Goal: Information Seeking & Learning: Learn about a topic

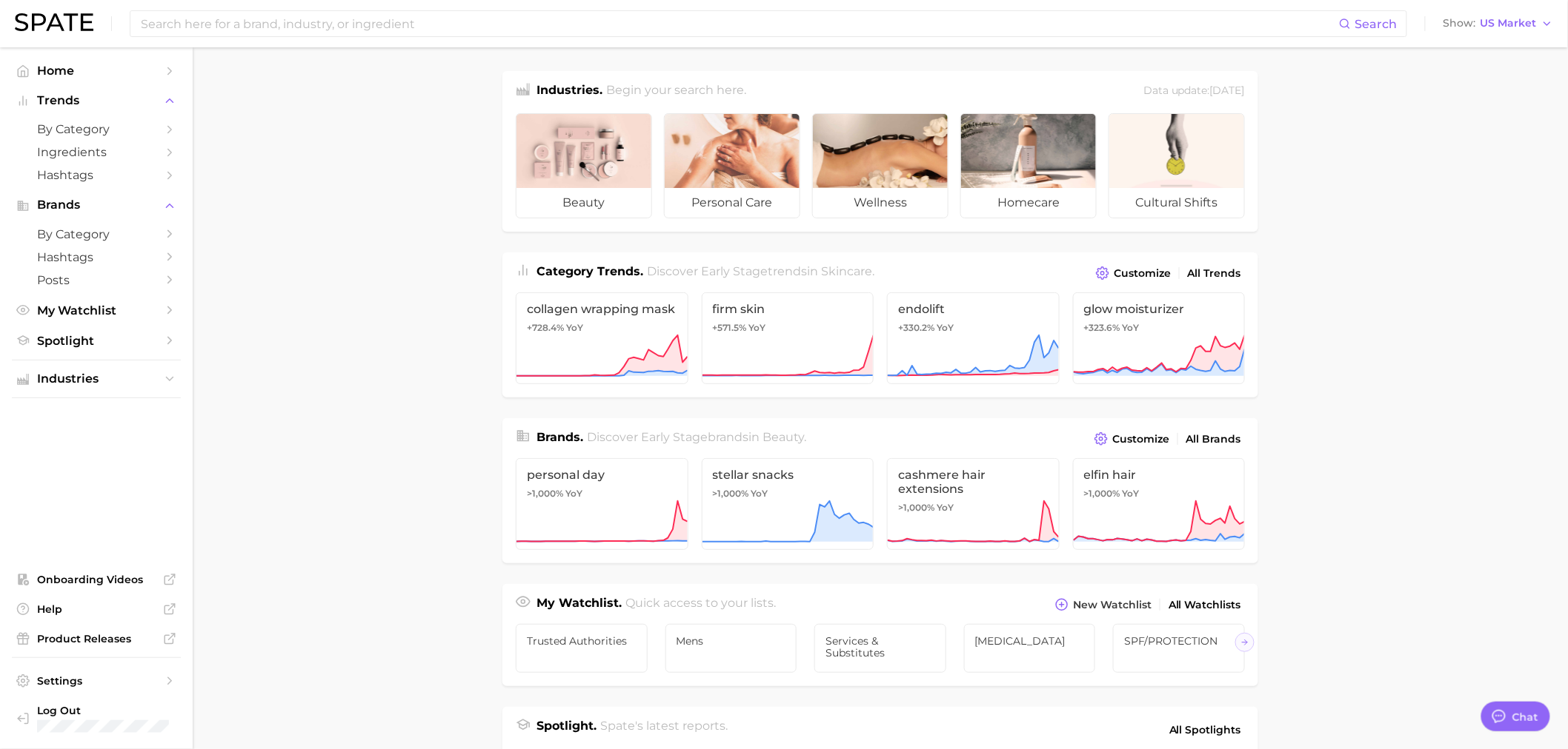
type textarea "x"
click at [393, 24] on input at bounding box center [739, 24] width 1199 height 25
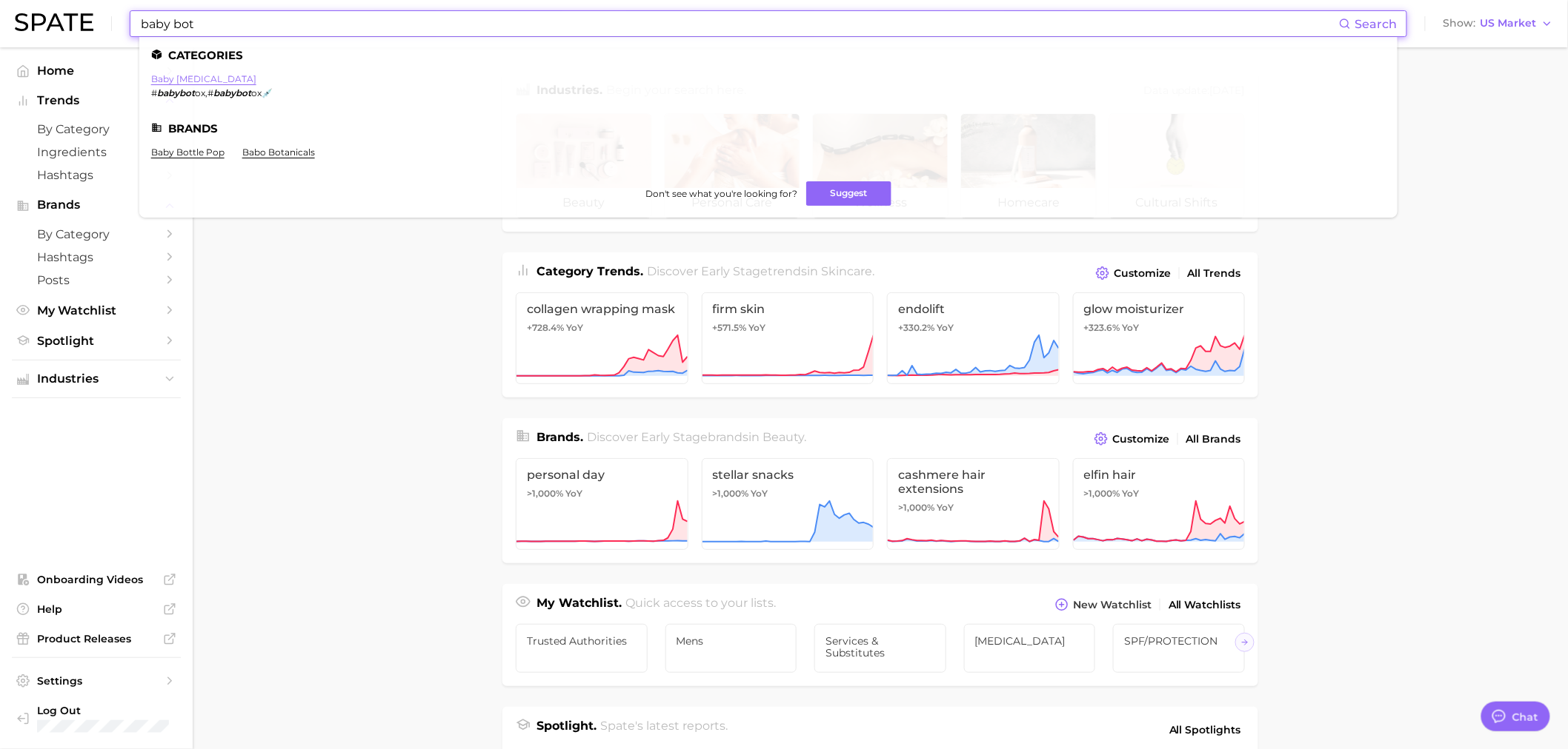
type input "baby bot"
click at [191, 79] on link "baby [MEDICAL_DATA]" at bounding box center [204, 79] width 106 height 11
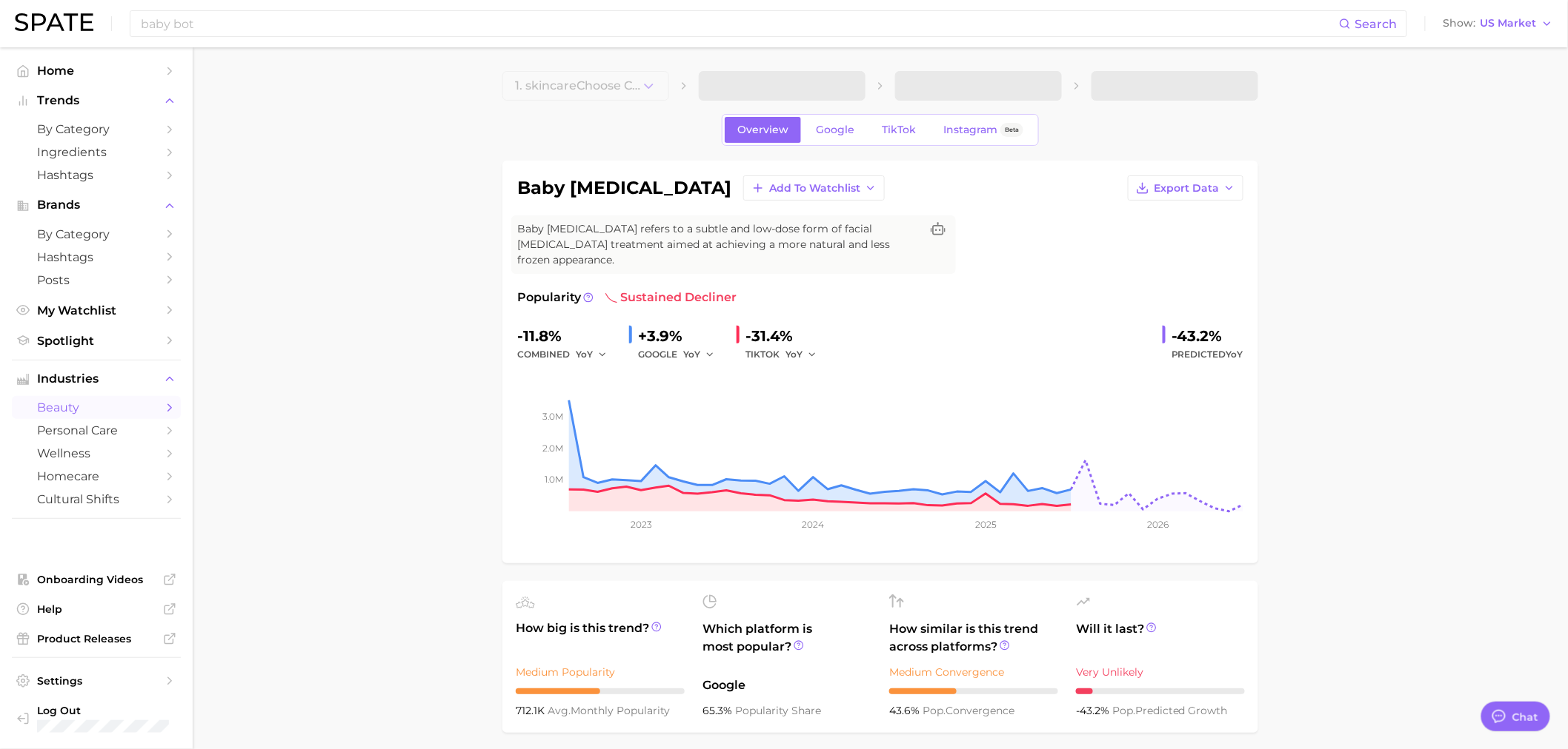
type textarea "x"
click at [201, 11] on div "baby bot Search" at bounding box center [768, 24] width 1277 height 27
click at [190, 17] on input "baby bot" at bounding box center [739, 24] width 1199 height 25
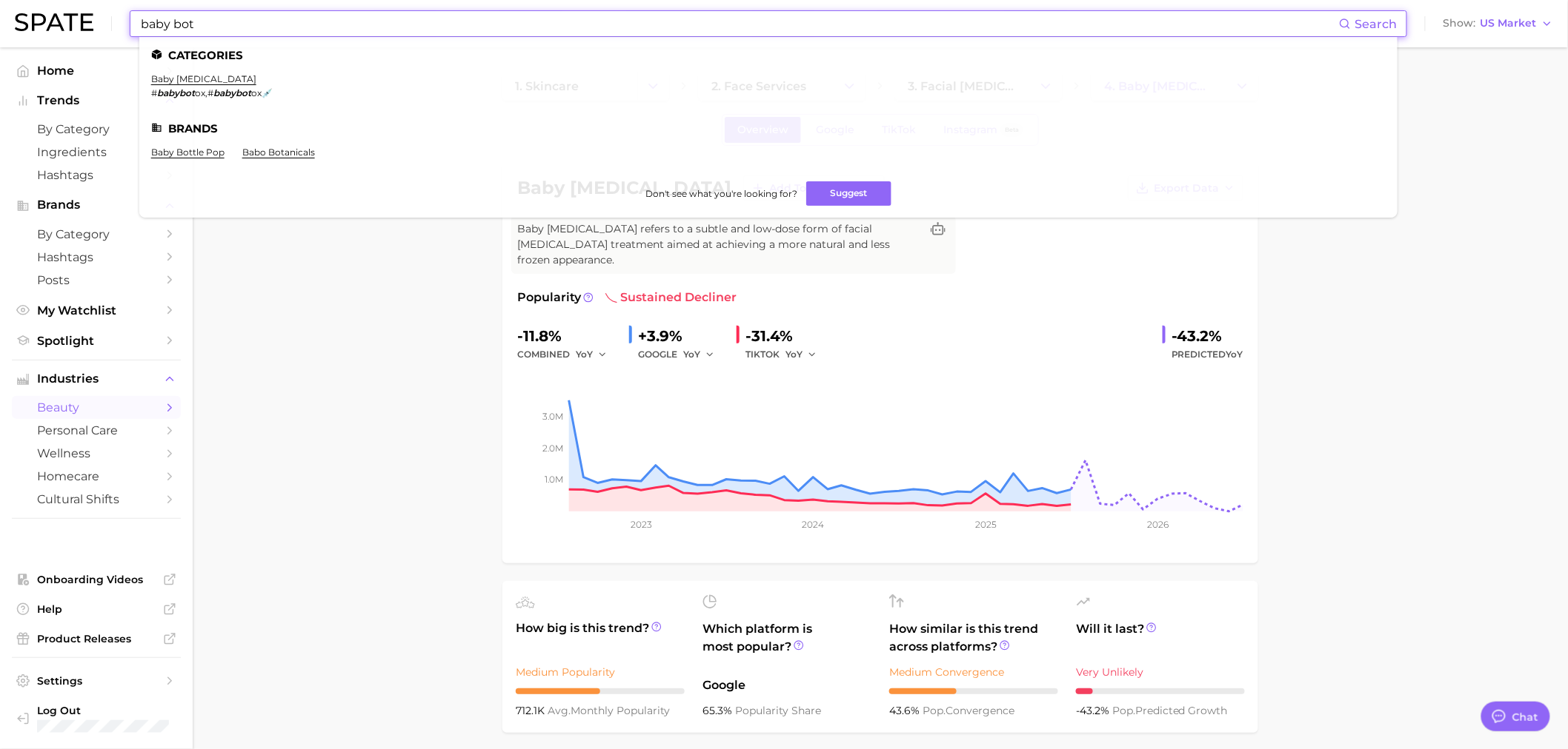
click at [190, 17] on input "baby bot" at bounding box center [739, 24] width 1199 height 25
click at [190, 18] on input "baby bot" at bounding box center [739, 24] width 1199 height 25
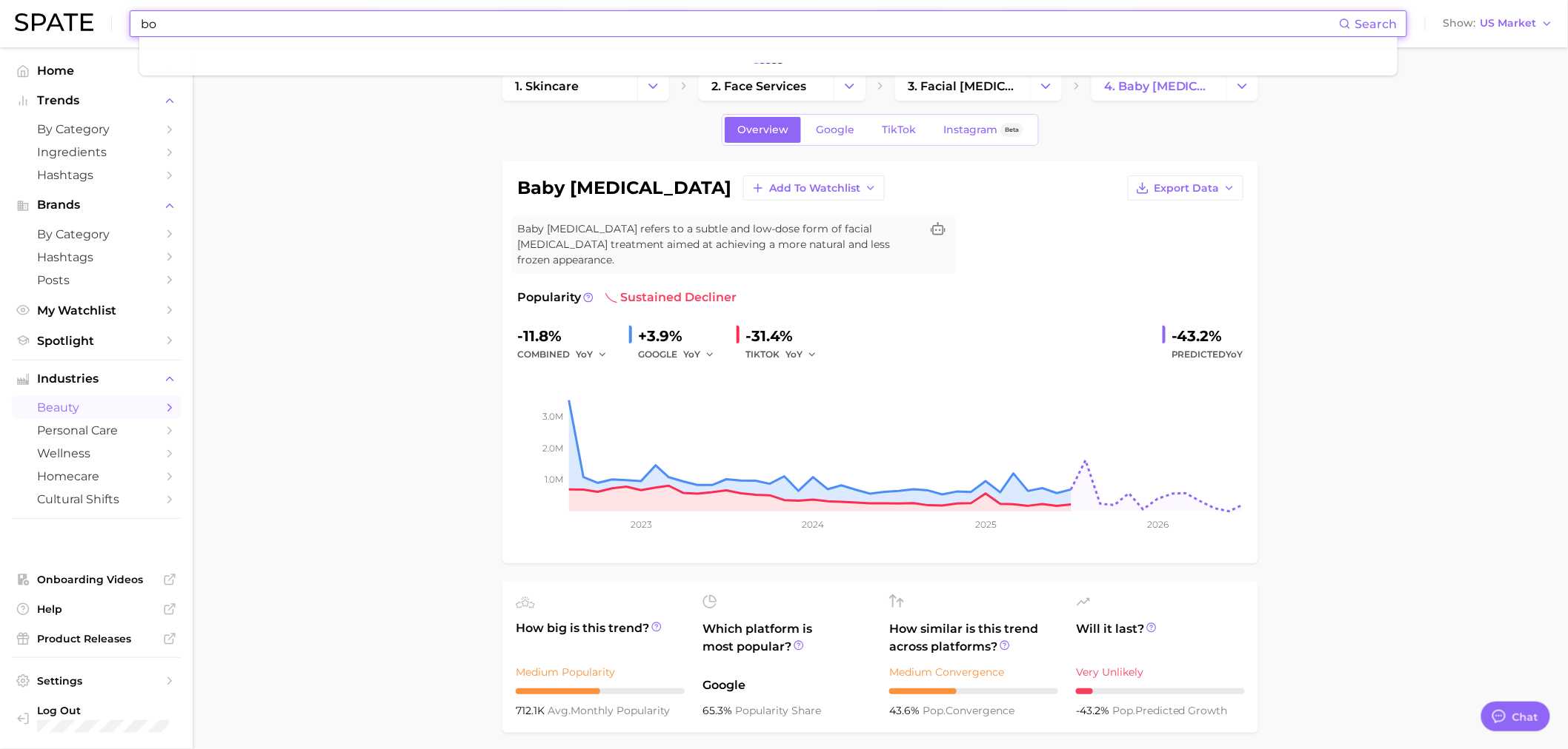
type input "b"
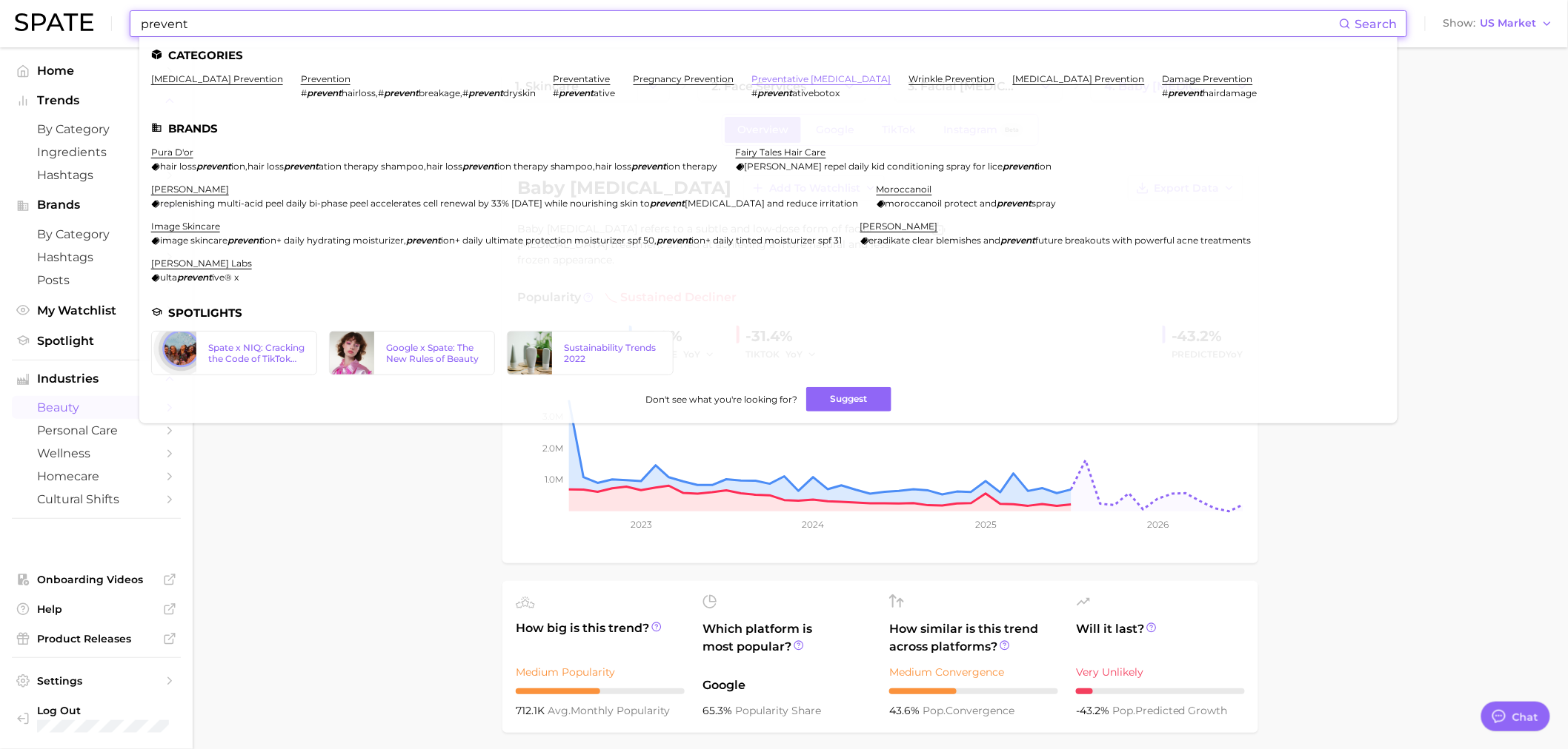
click at [804, 74] on link "preventative [MEDICAL_DATA]" at bounding box center [822, 79] width 140 height 11
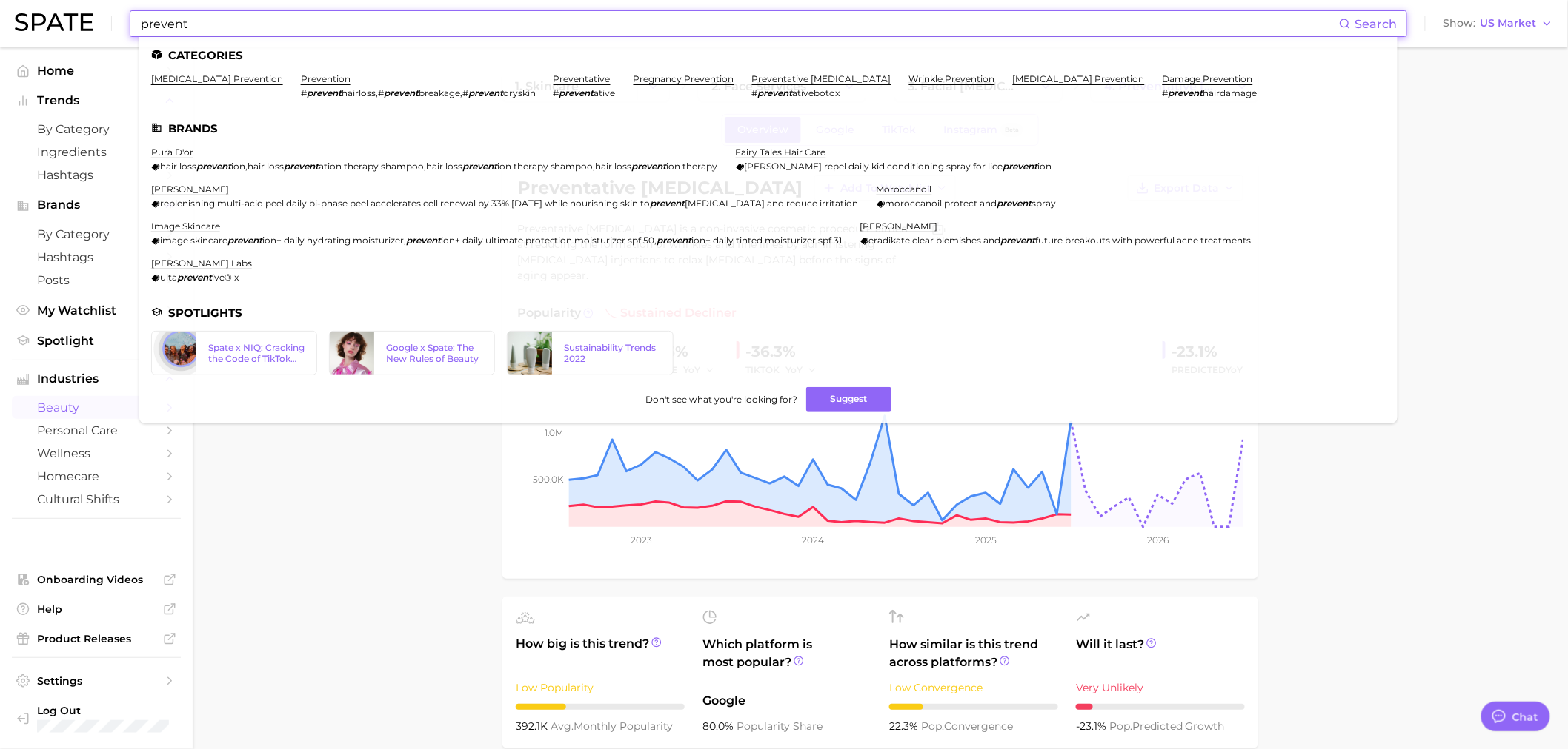
click at [311, 19] on input "prevent" at bounding box center [739, 24] width 1199 height 25
click at [305, 26] on input "prevent" at bounding box center [739, 24] width 1199 height 25
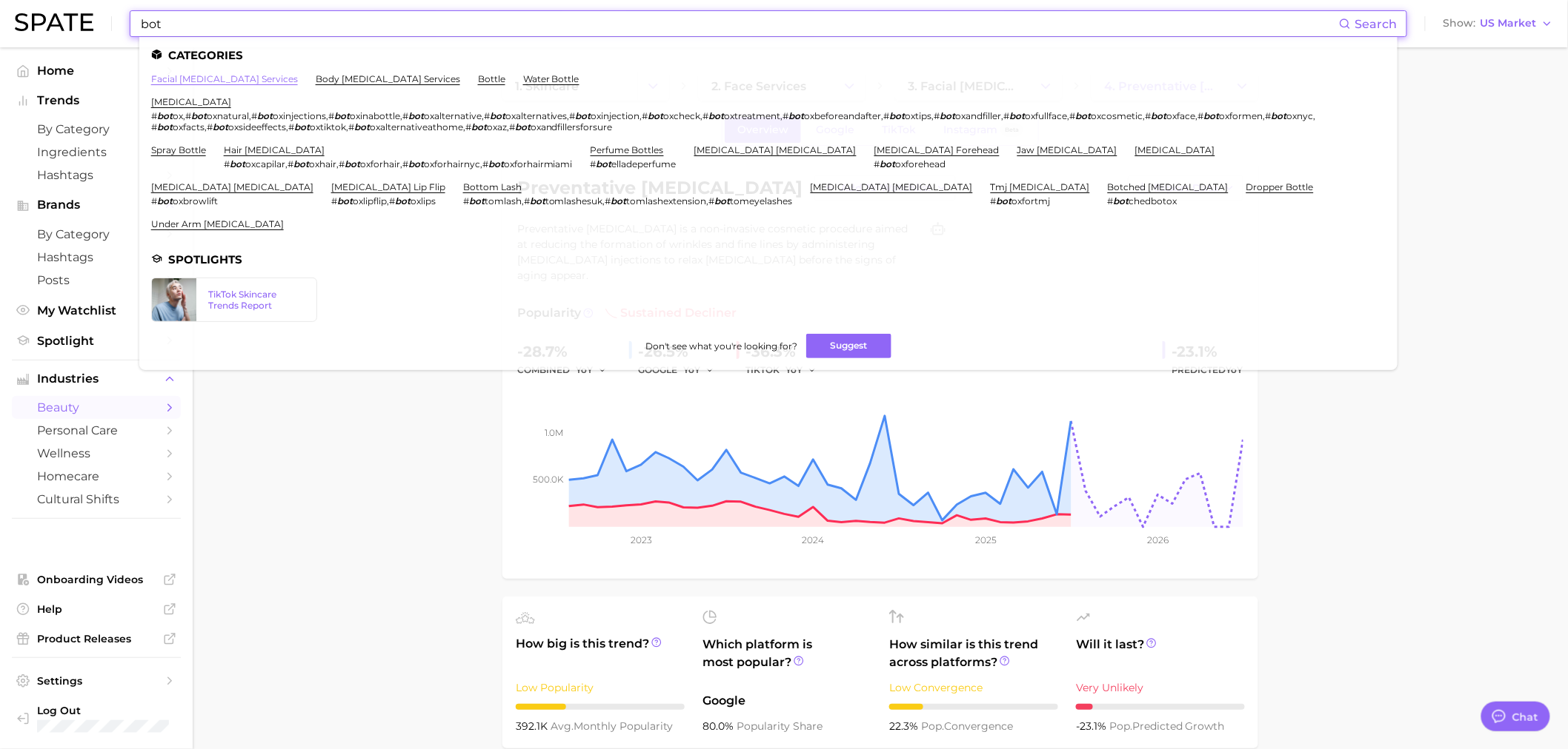
type input "bot"
click at [196, 80] on link "facial [MEDICAL_DATA] services" at bounding box center [224, 79] width 147 height 11
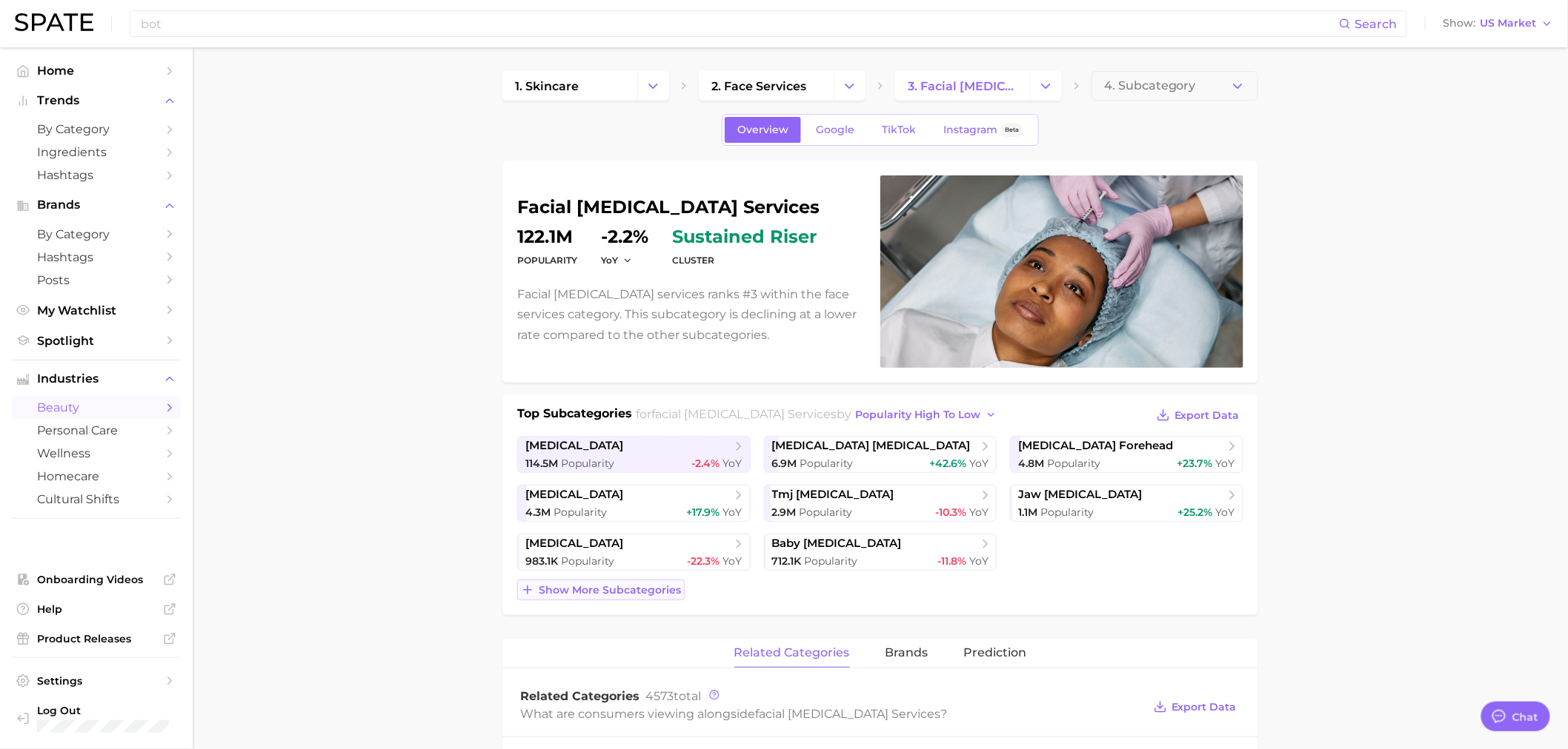
click at [601, 593] on span "Show more subcategories" at bounding box center [609, 591] width 142 height 13
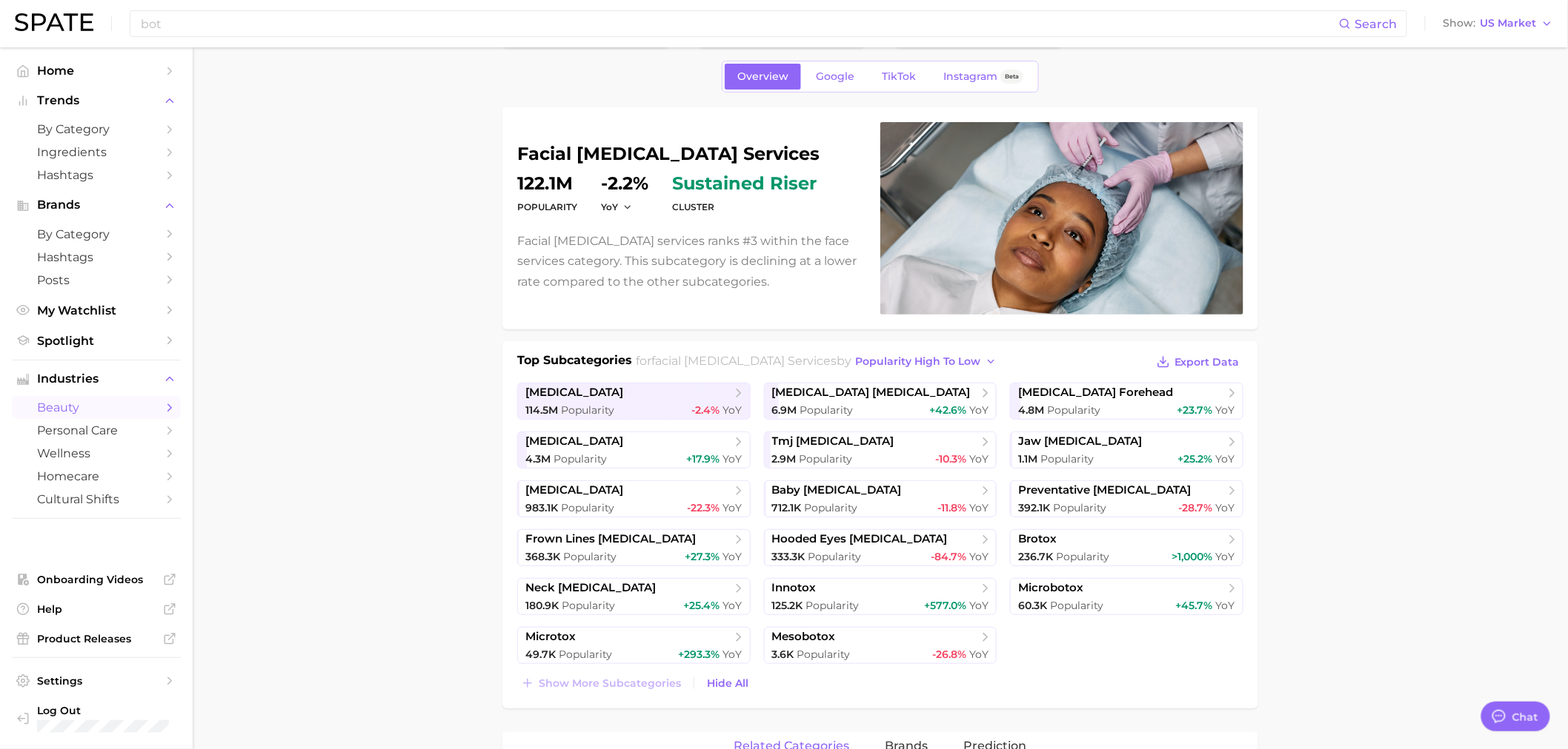
scroll to position [82, 0]
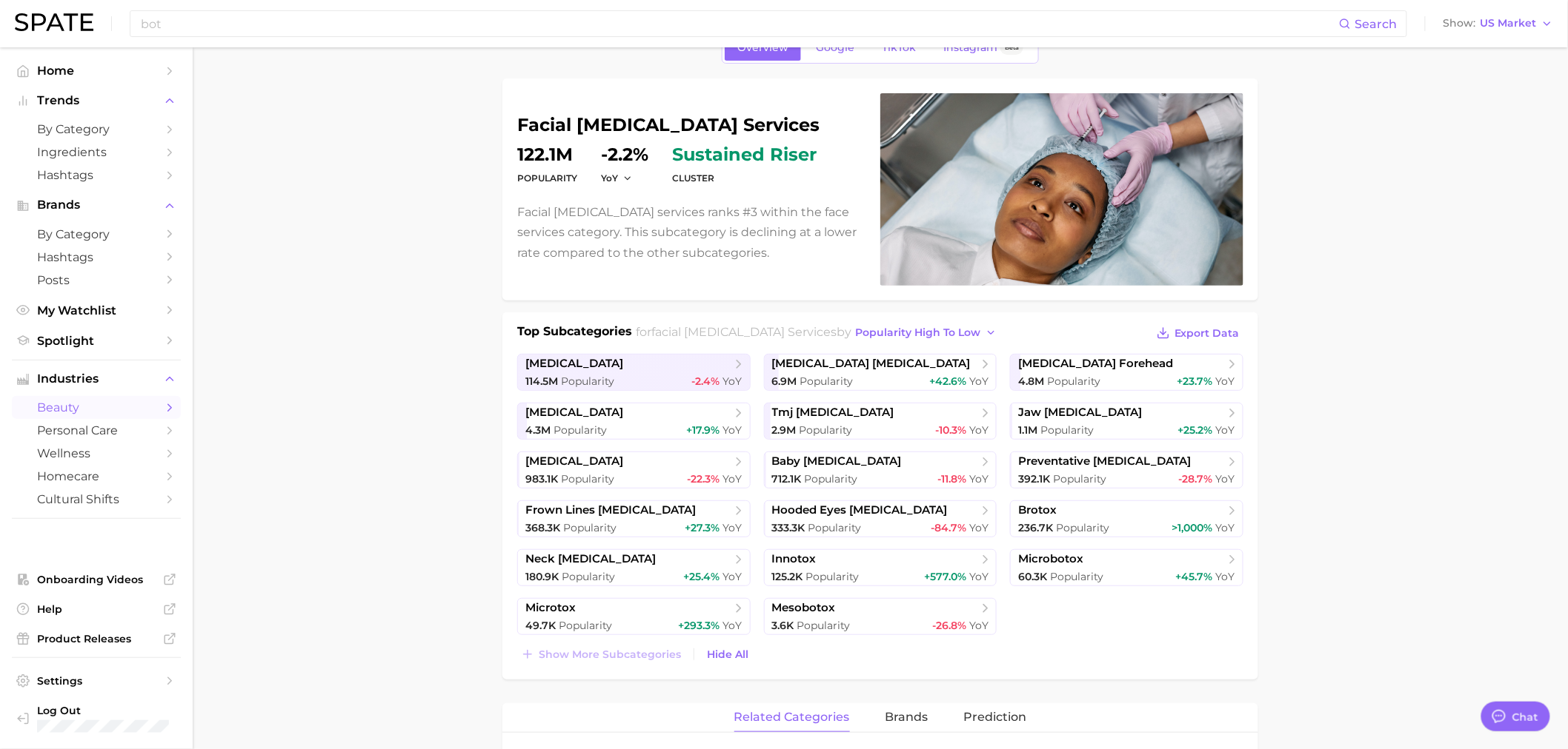
click at [641, 618] on link "microtox 49.7k Popularity +293.3% YoY" at bounding box center [633, 617] width 233 height 37
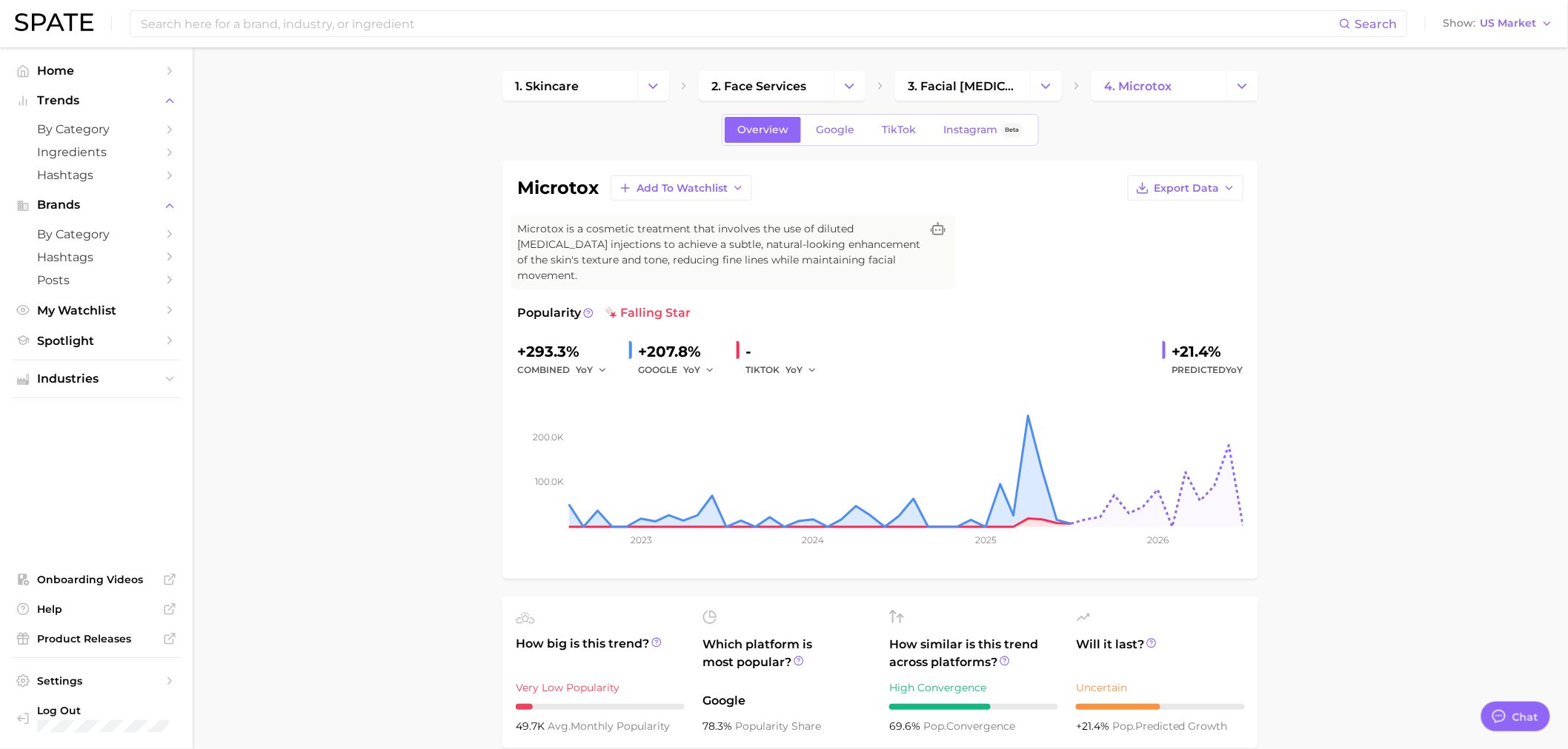
scroll to position [82, 0]
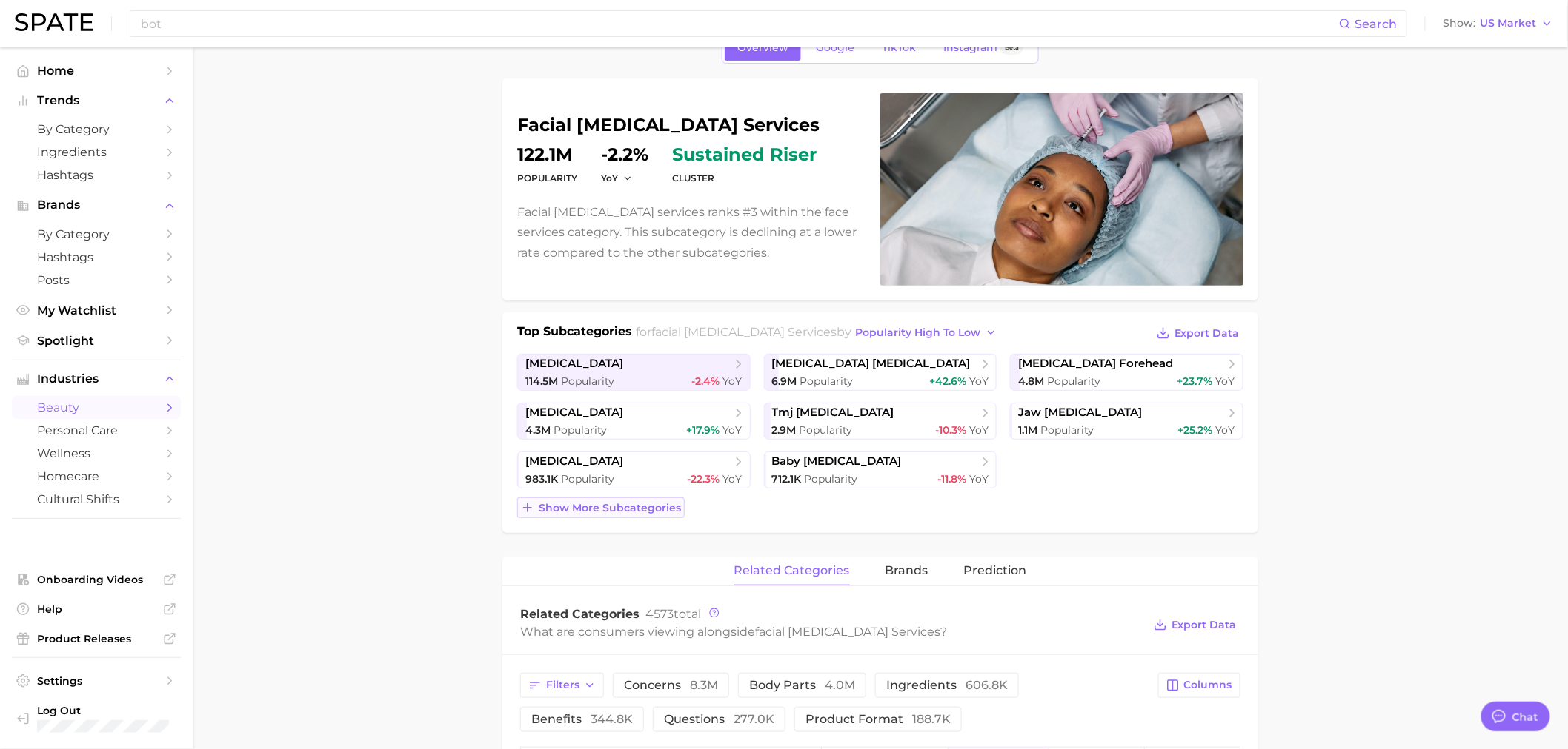
click at [622, 514] on span "Show more subcategories" at bounding box center [609, 509] width 142 height 13
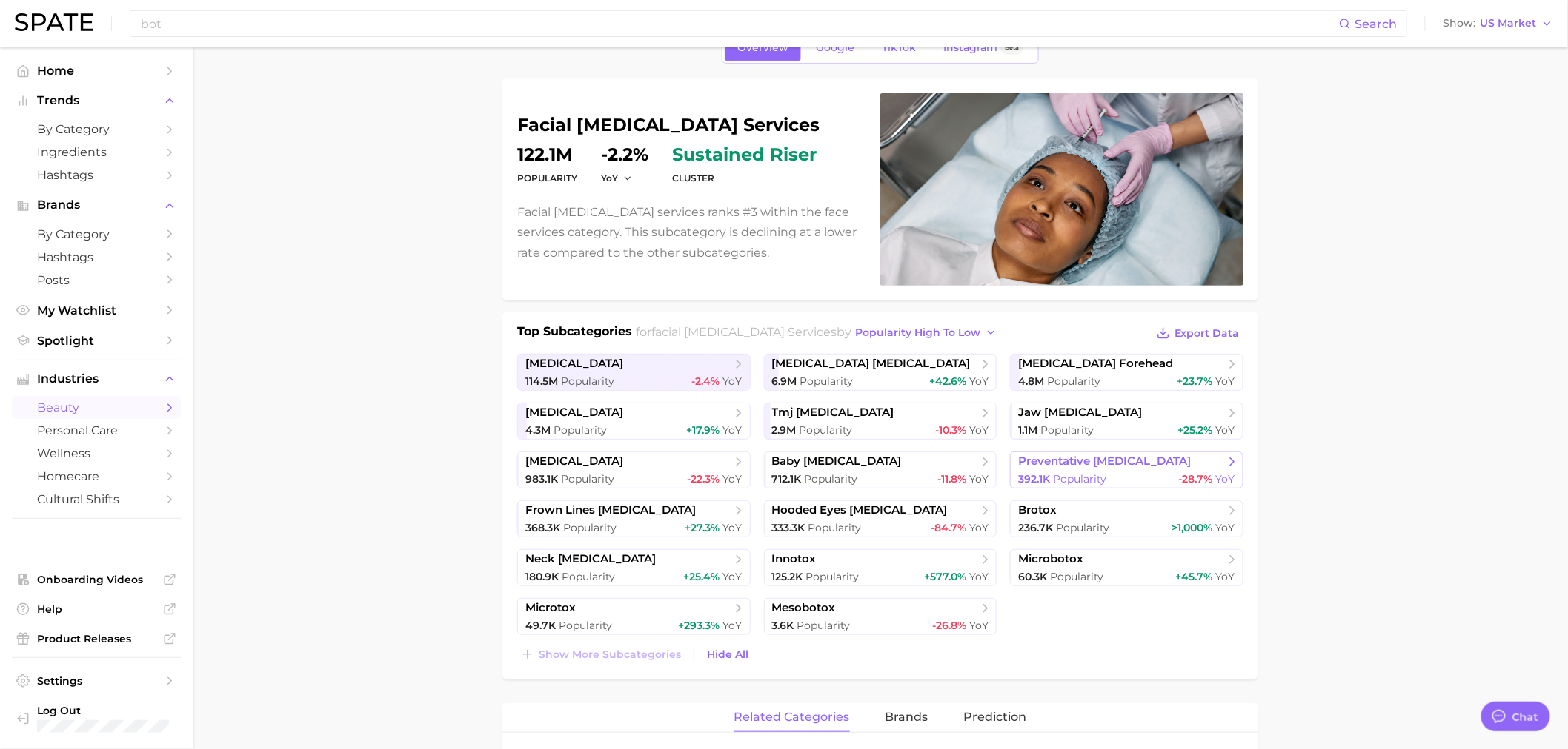
click at [1117, 470] on link "preventative [MEDICAL_DATA] 392.1k Popularity -28.7% YoY" at bounding box center [1126, 471] width 233 height 37
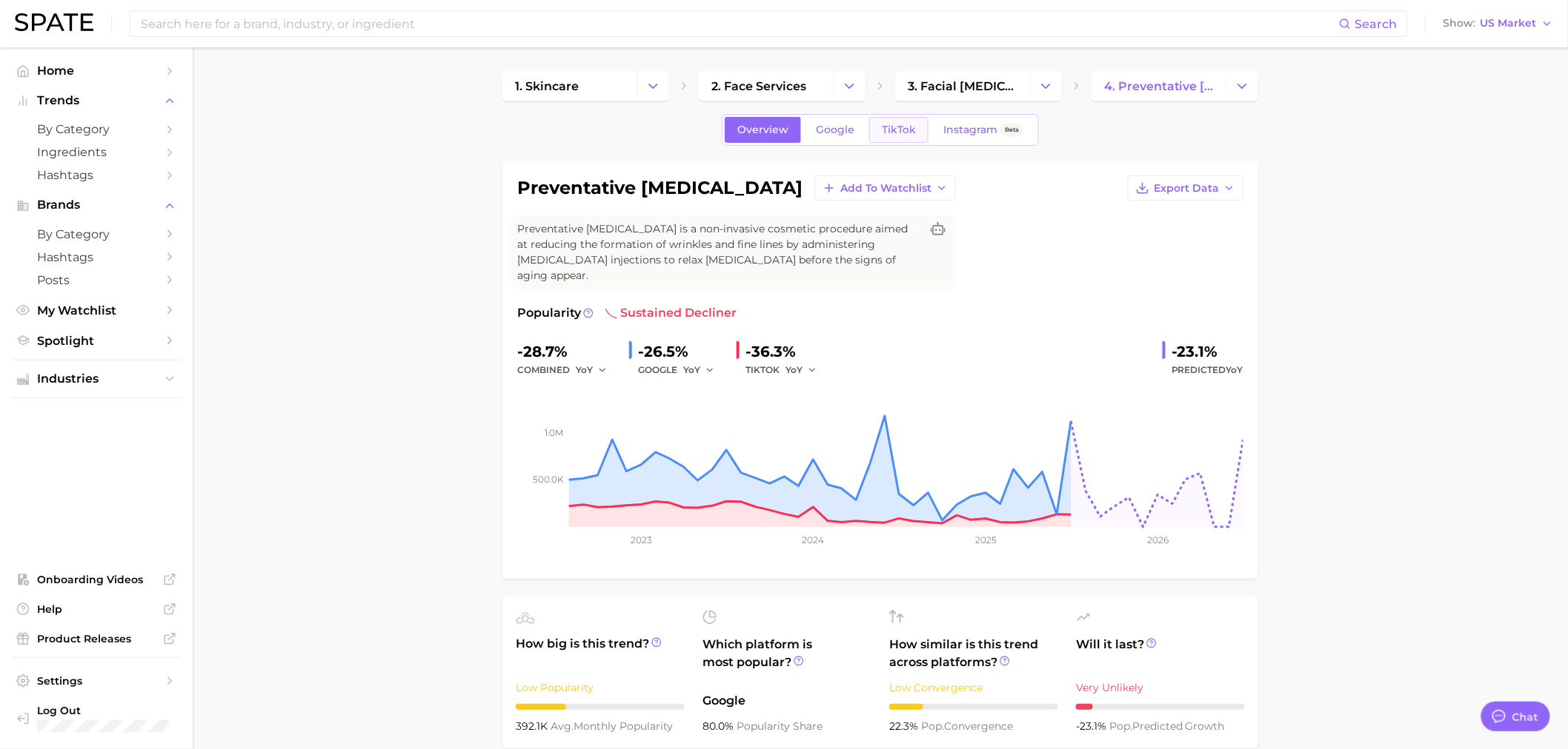
click at [909, 133] on span "TikTok" at bounding box center [899, 130] width 34 height 13
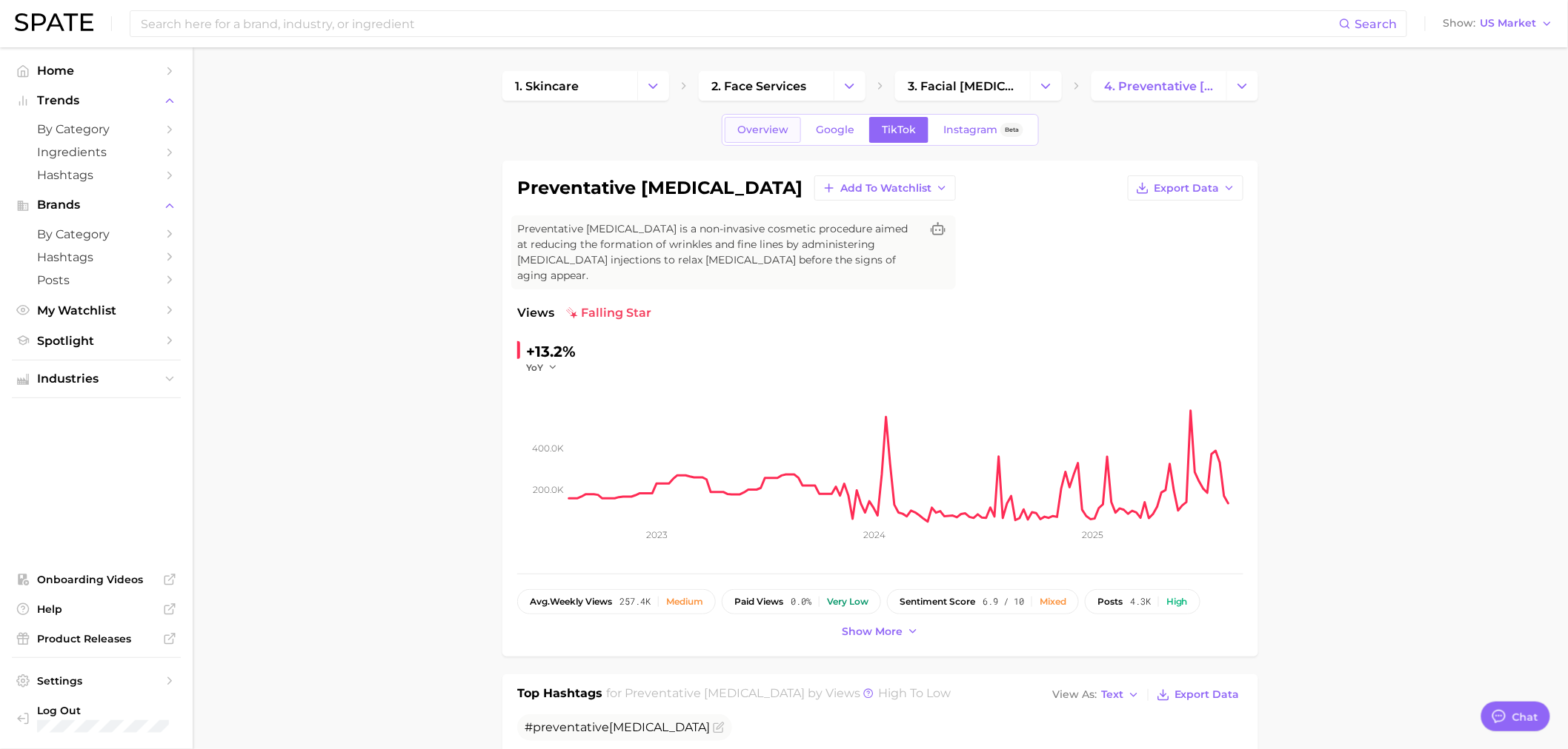
click at [778, 124] on span "Overview" at bounding box center [762, 130] width 51 height 13
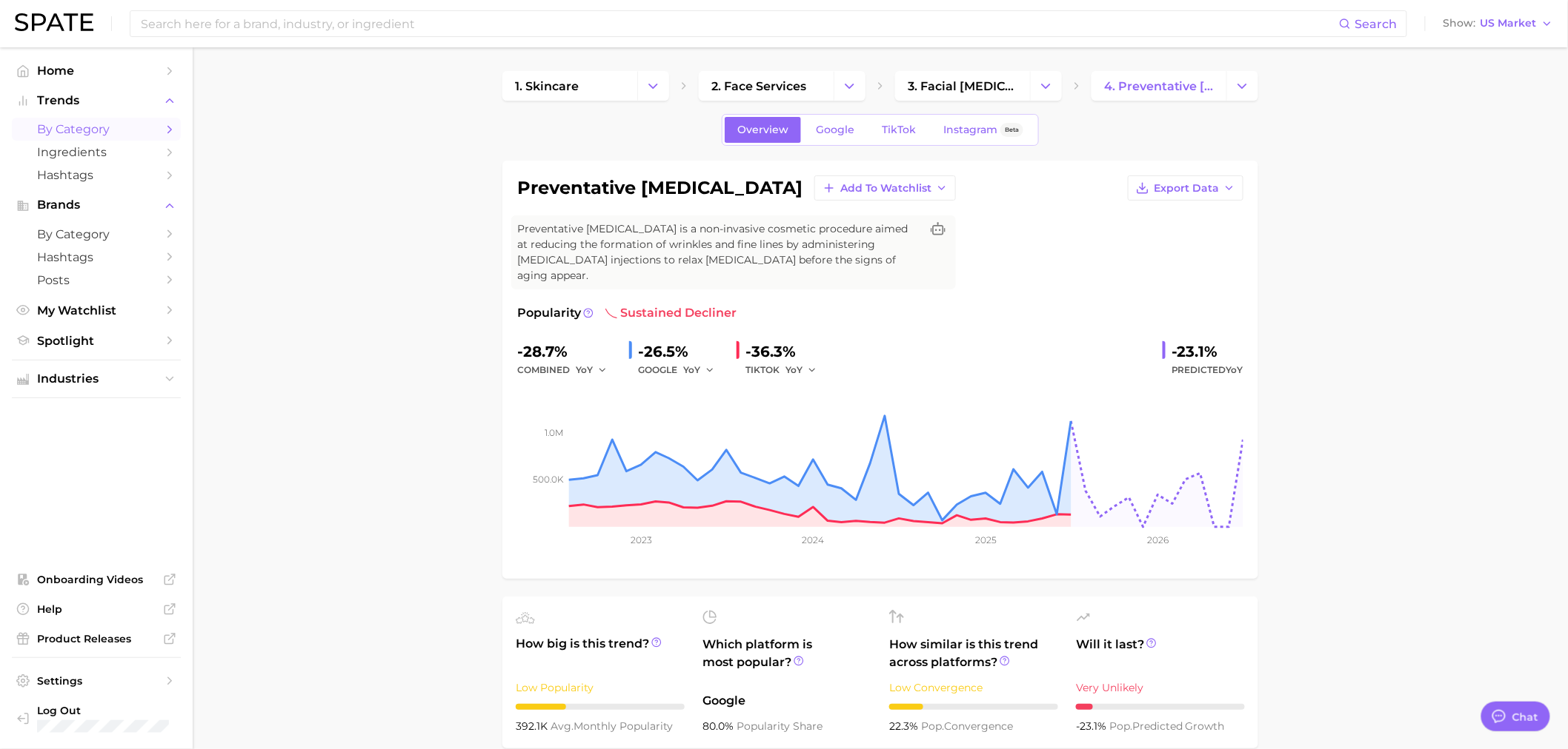
scroll to position [82, 0]
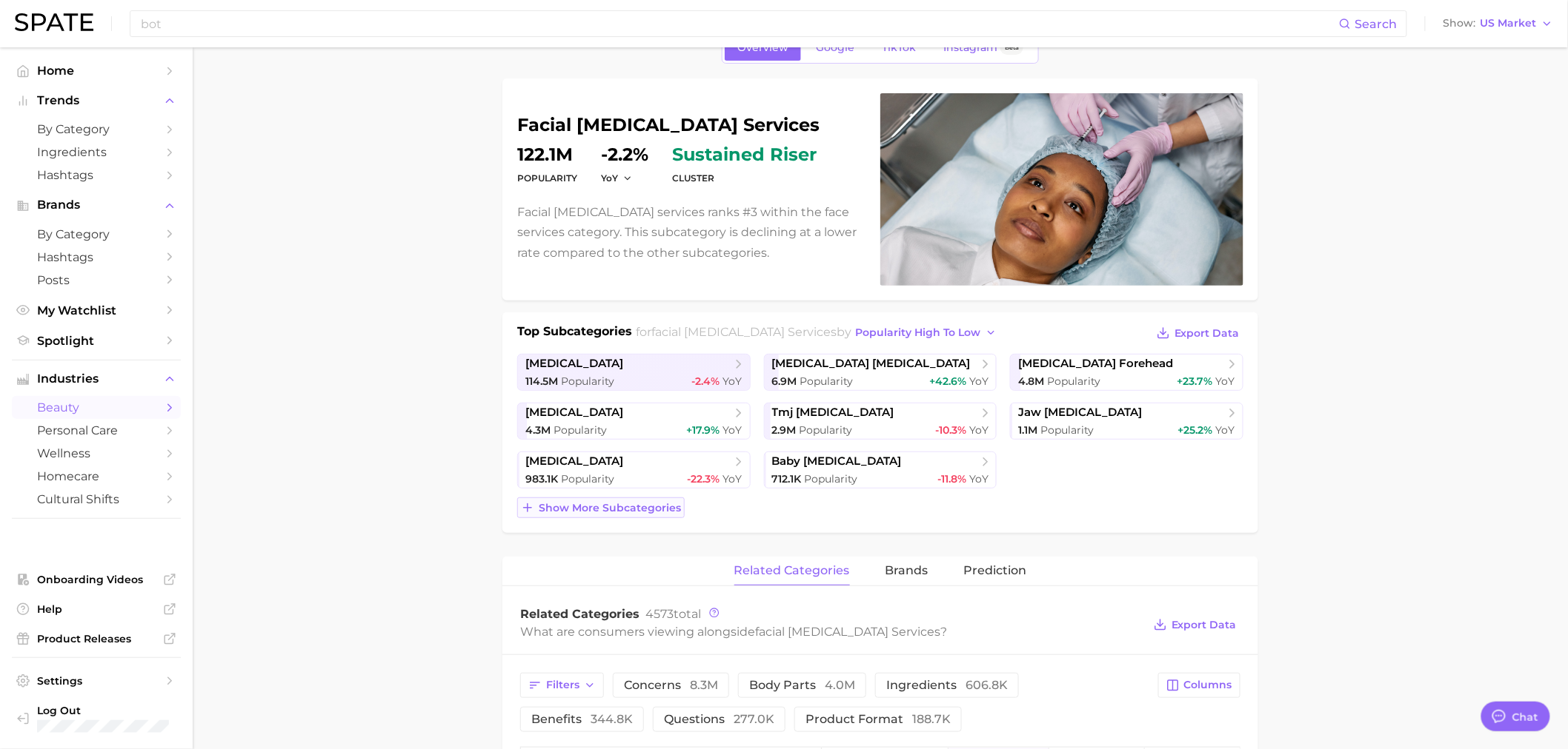
click at [627, 513] on span "Show more subcategories" at bounding box center [609, 509] width 142 height 13
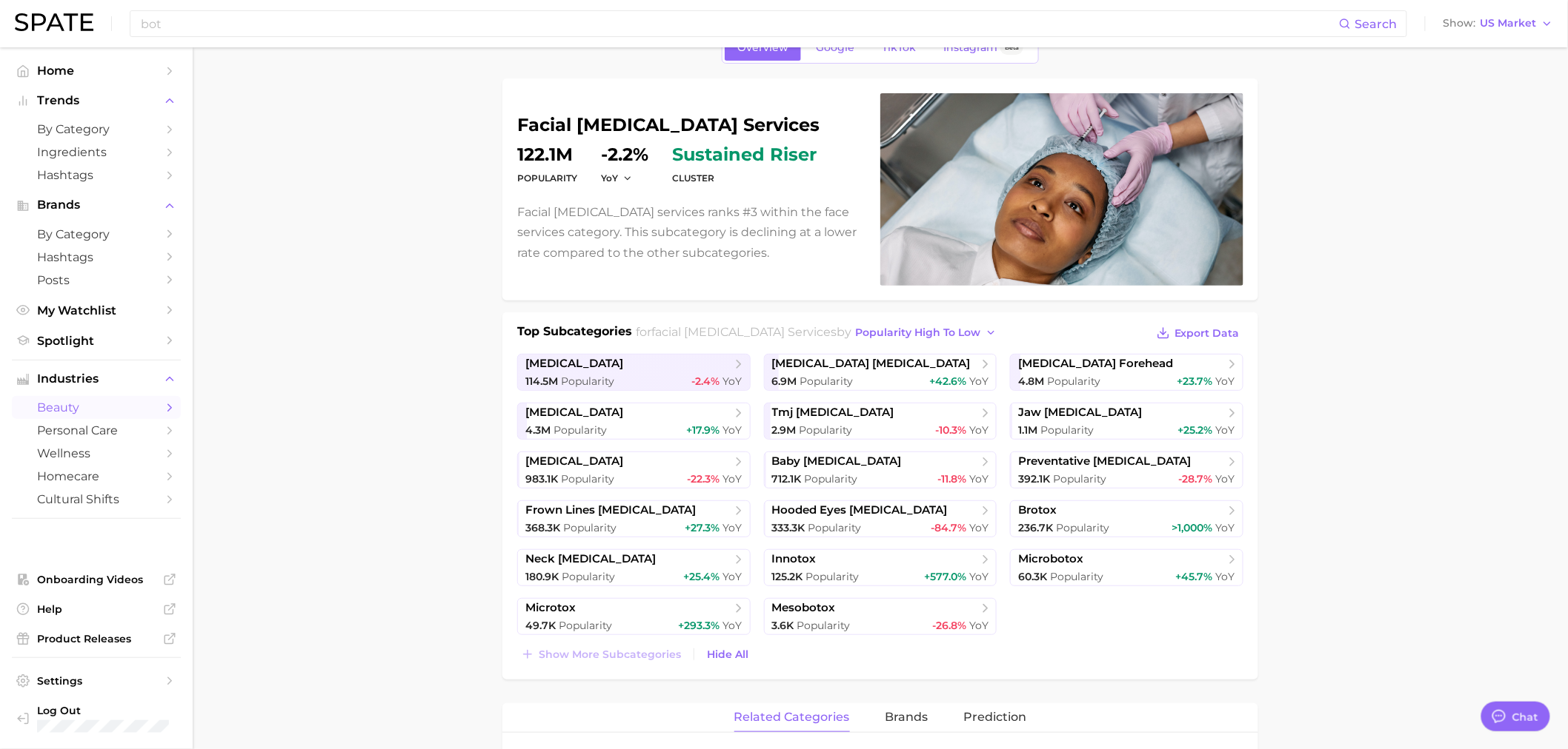
drag, startPoint x: 364, startPoint y: 213, endPoint x: 361, endPoint y: 230, distance: 17.3
click at [586, 564] on span "neck [MEDICAL_DATA]" at bounding box center [590, 559] width 131 height 14
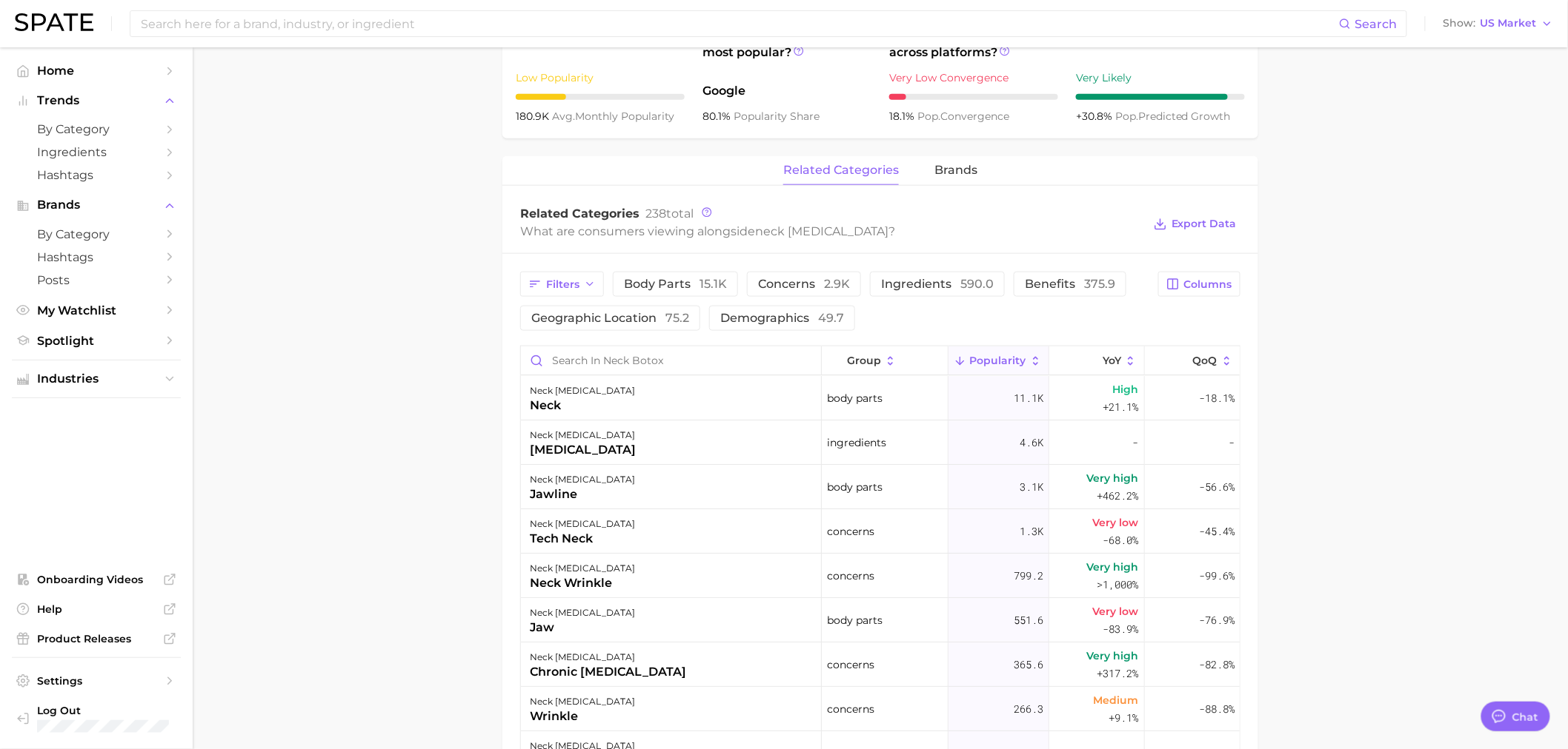
scroll to position [655, 0]
